Goal: Transaction & Acquisition: Download file/media

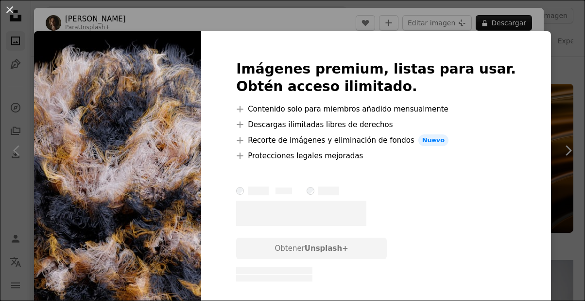
scroll to position [4273, 0]
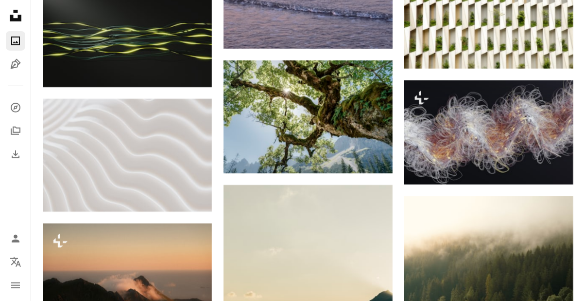
scroll to position [4214, 0]
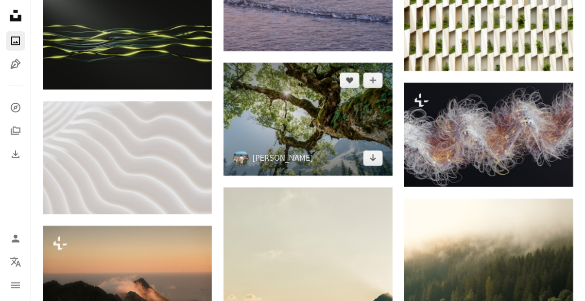
click at [367, 134] on img at bounding box center [308, 119] width 169 height 113
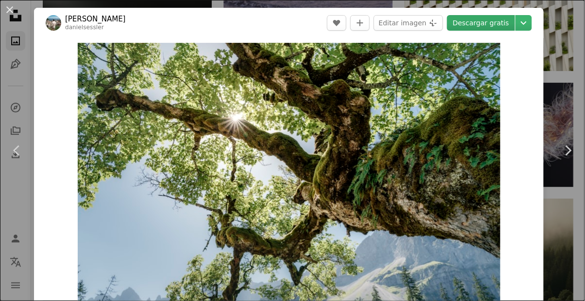
click at [506, 25] on link "Descargar gratis" at bounding box center [481, 23] width 68 height 16
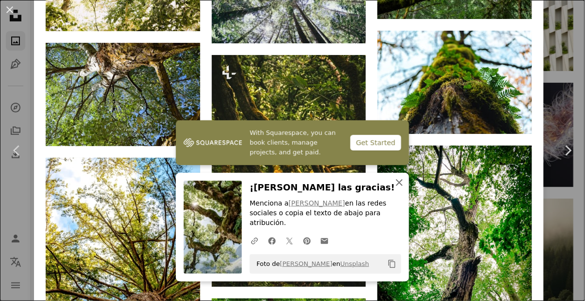
click at [402, 188] on icon "An X shape" at bounding box center [400, 183] width 12 height 12
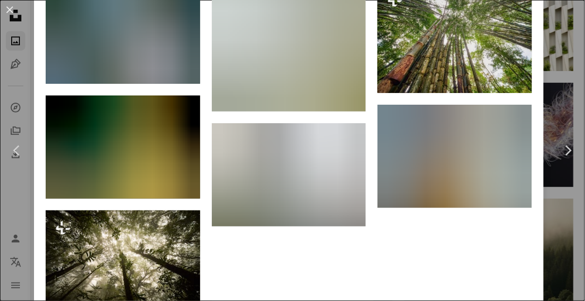
scroll to position [2331, 0]
